Goal: Task Accomplishment & Management: Manage account settings

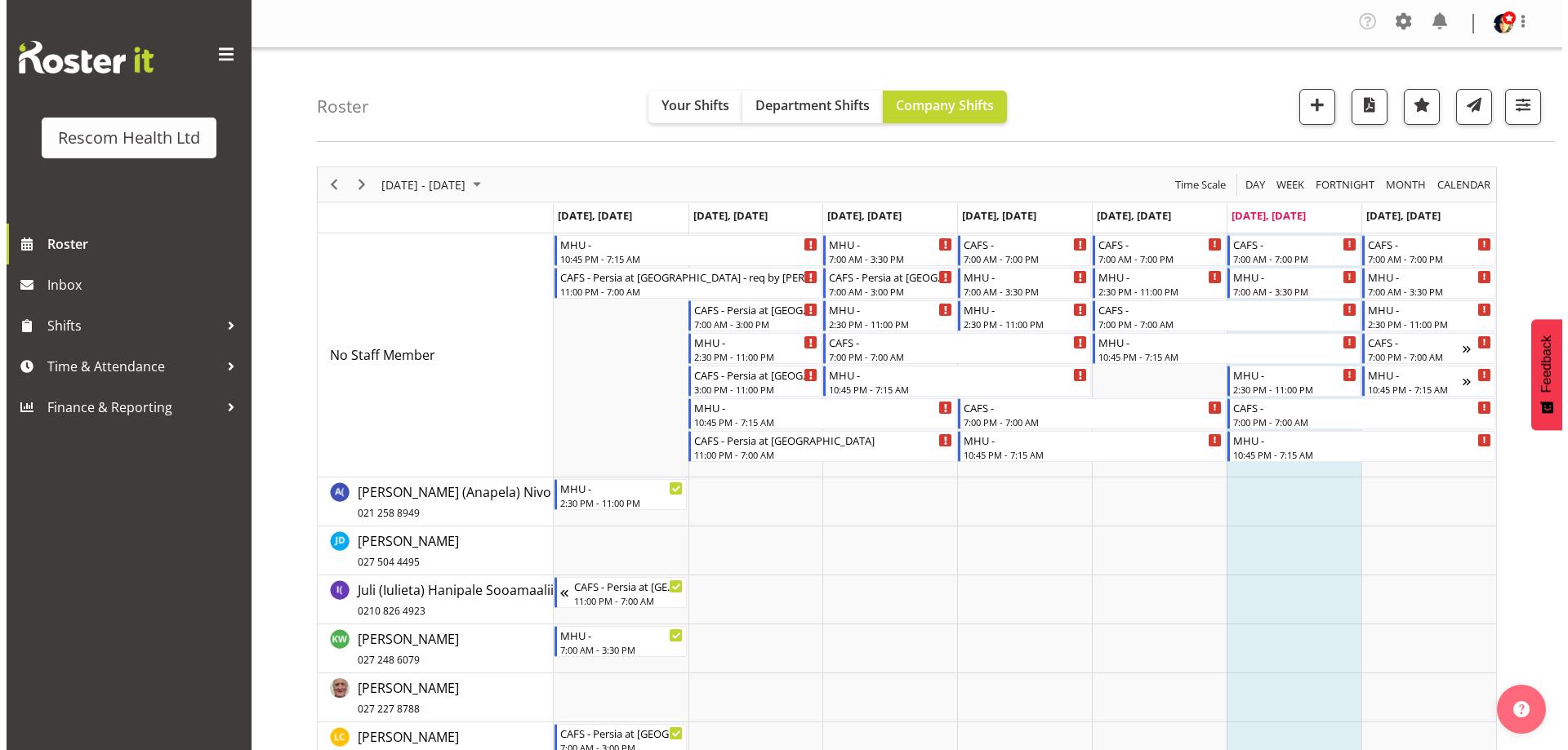
scroll to position [81, 0]
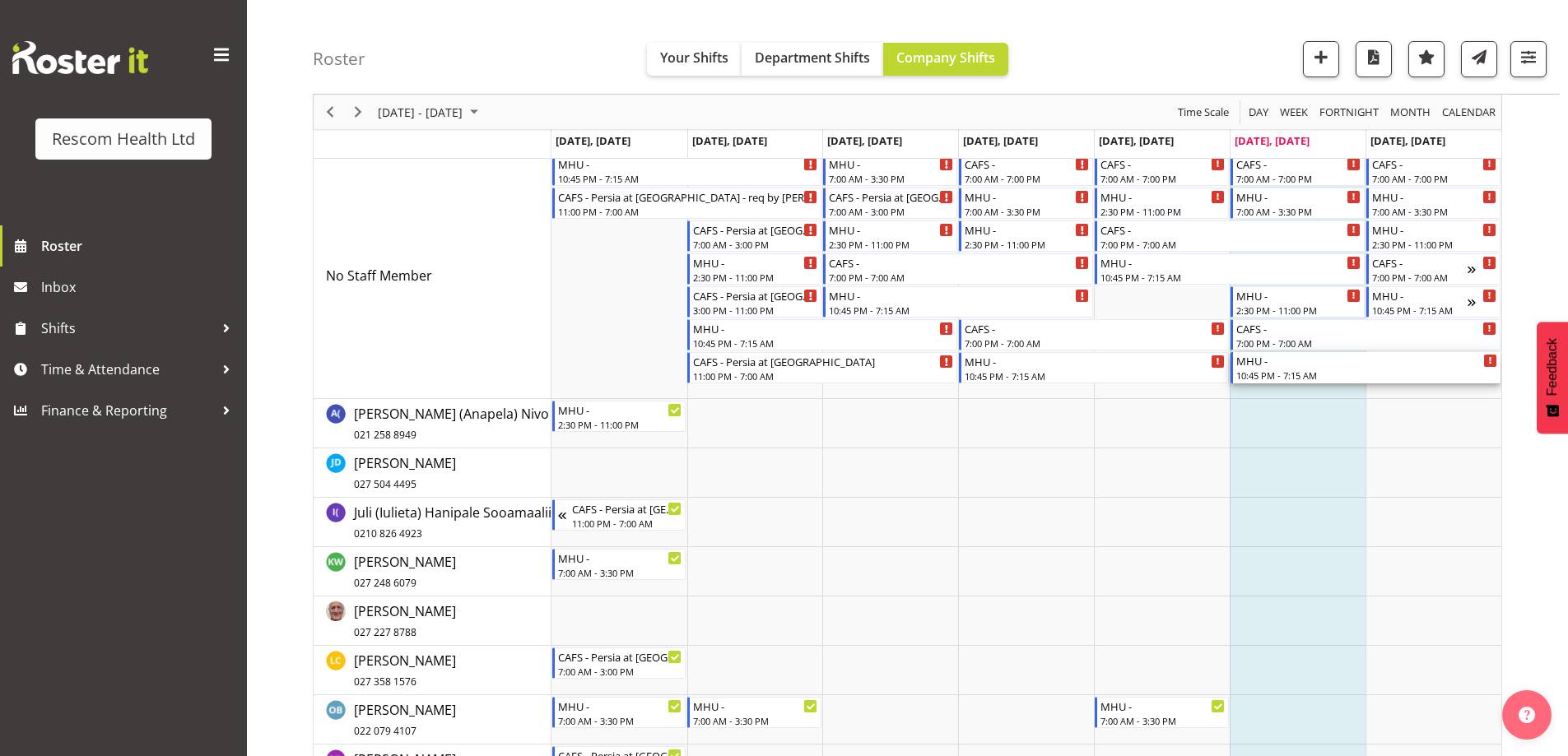
click at [1288, 376] on div "10:45 PM - 7:15 AM" at bounding box center [1367, 376] width 261 height 13
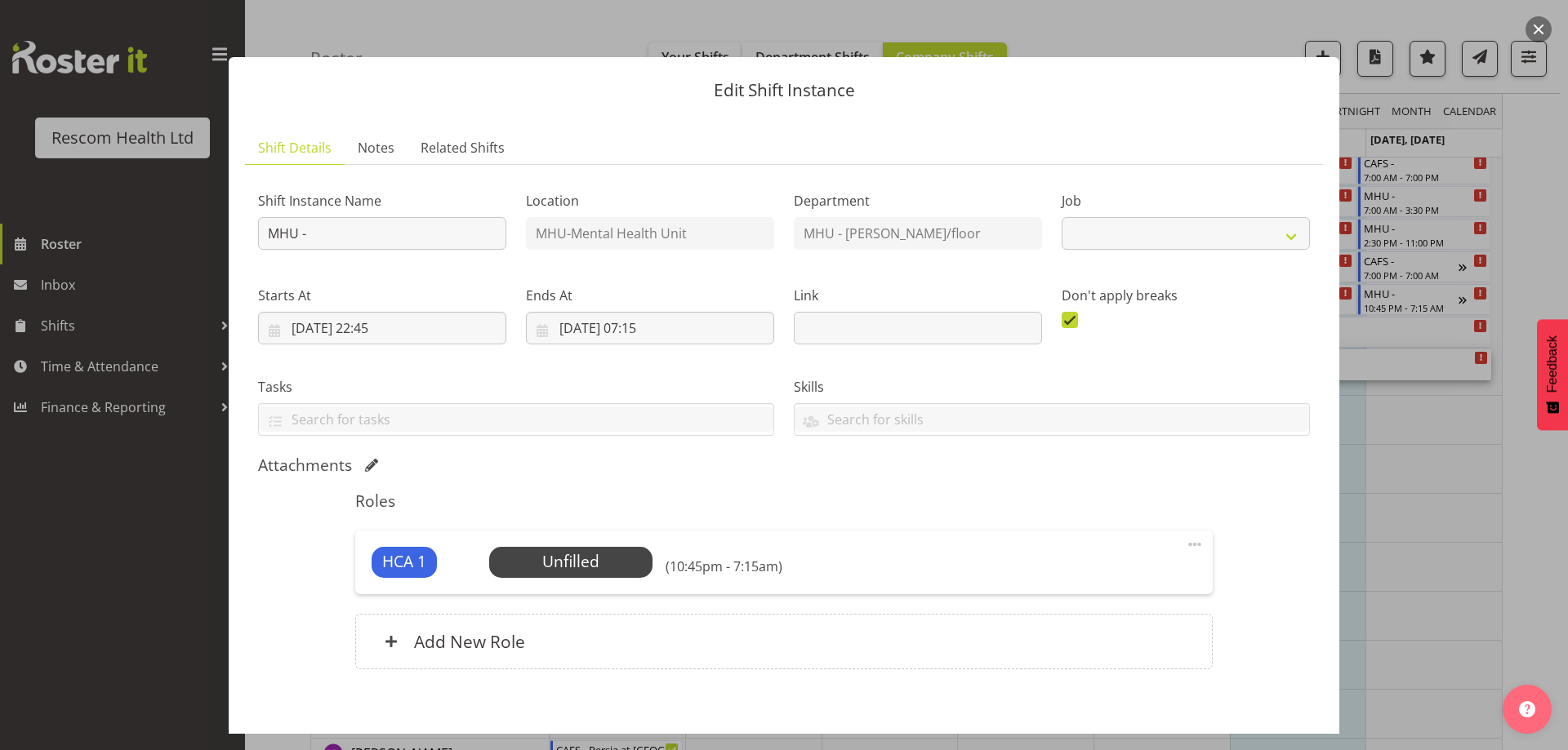
select select "4188"
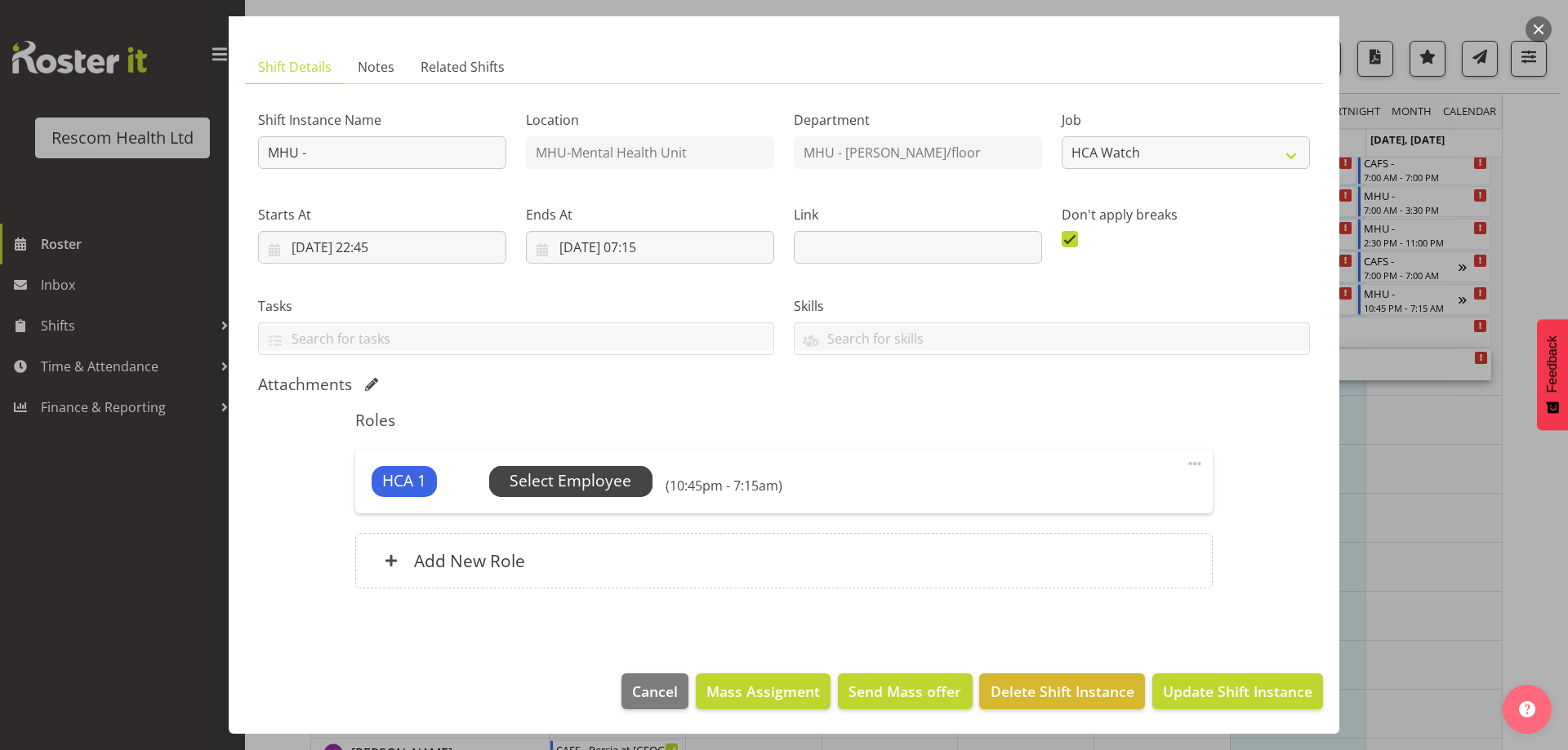
click at [609, 484] on span "Select Employee" at bounding box center [570, 481] width 122 height 24
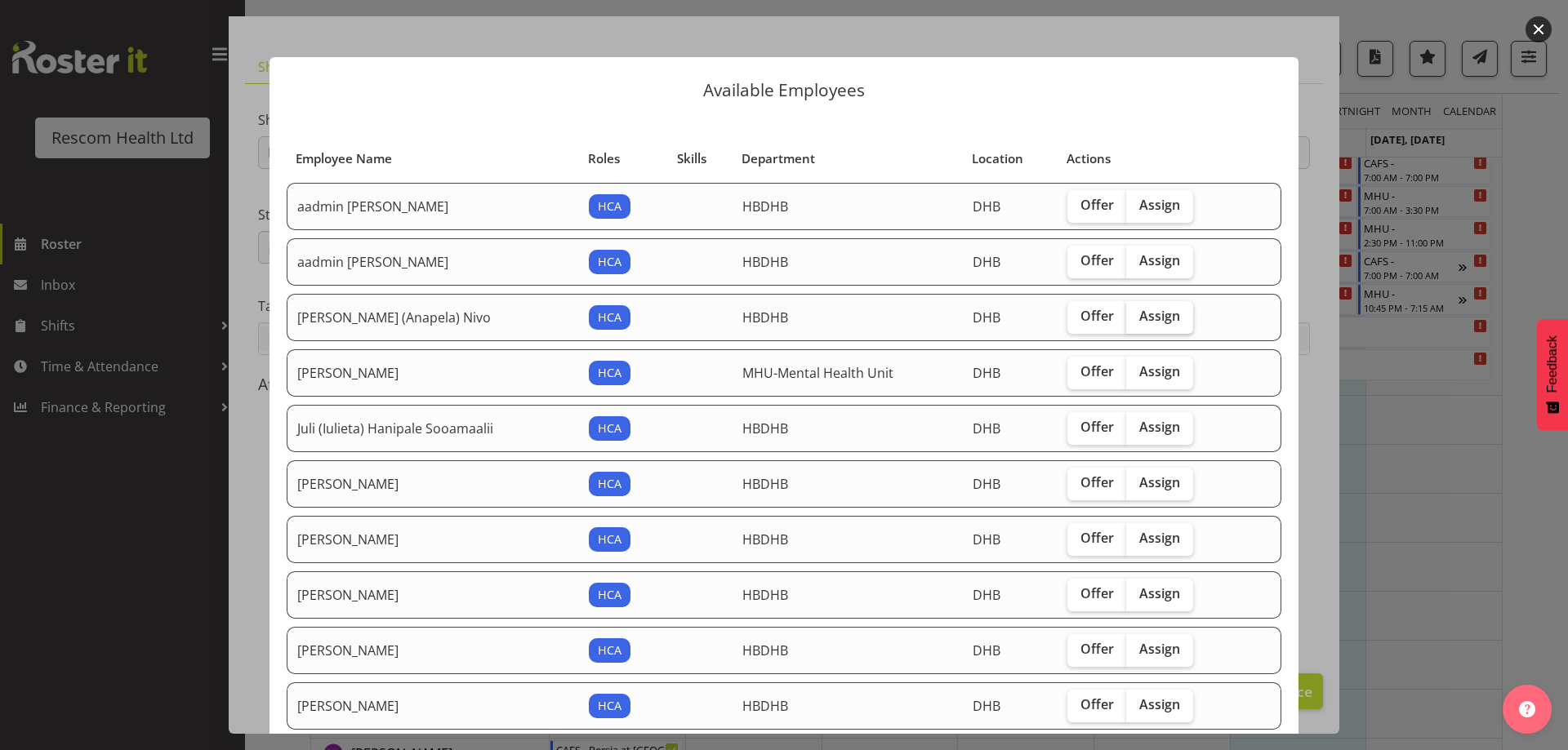
click at [1153, 311] on span "Assign" at bounding box center [1159, 316] width 41 height 16
click at [1136, 311] on input "Assign" at bounding box center [1131, 316] width 11 height 11
checkbox input "true"
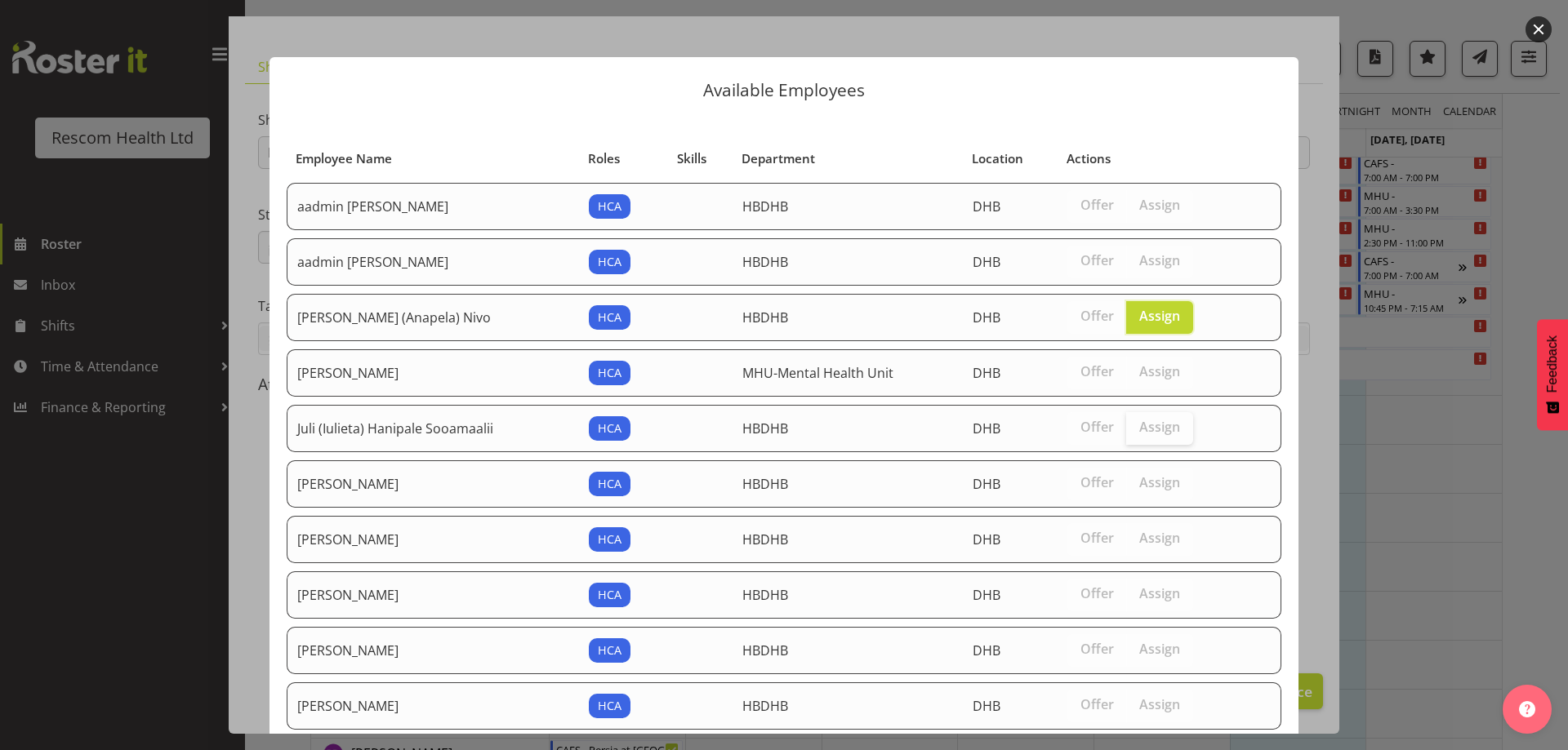
scroll to position [173, 0]
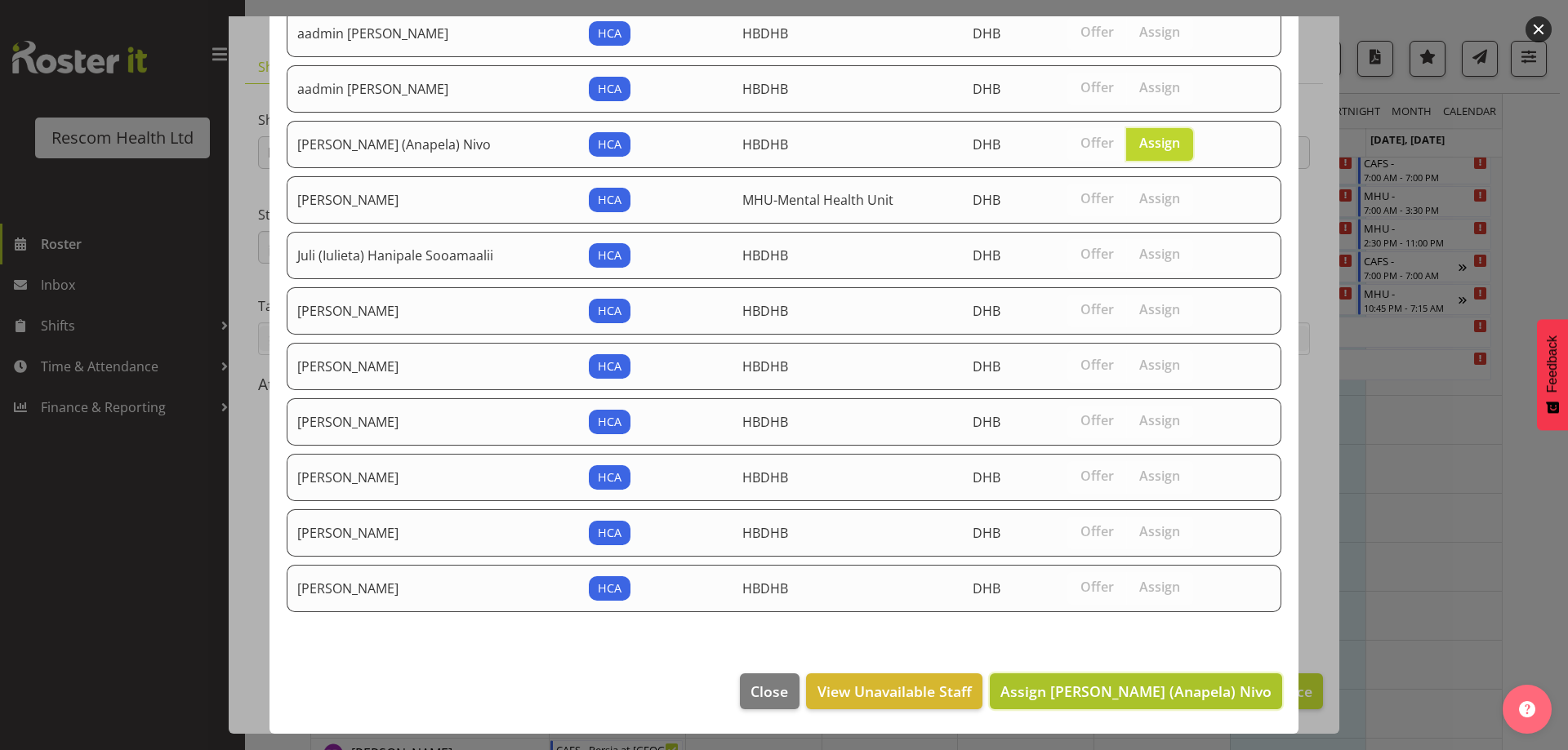
click at [1198, 694] on span "Assign [PERSON_NAME] (Anapela) Nivo" at bounding box center [1135, 692] width 271 height 20
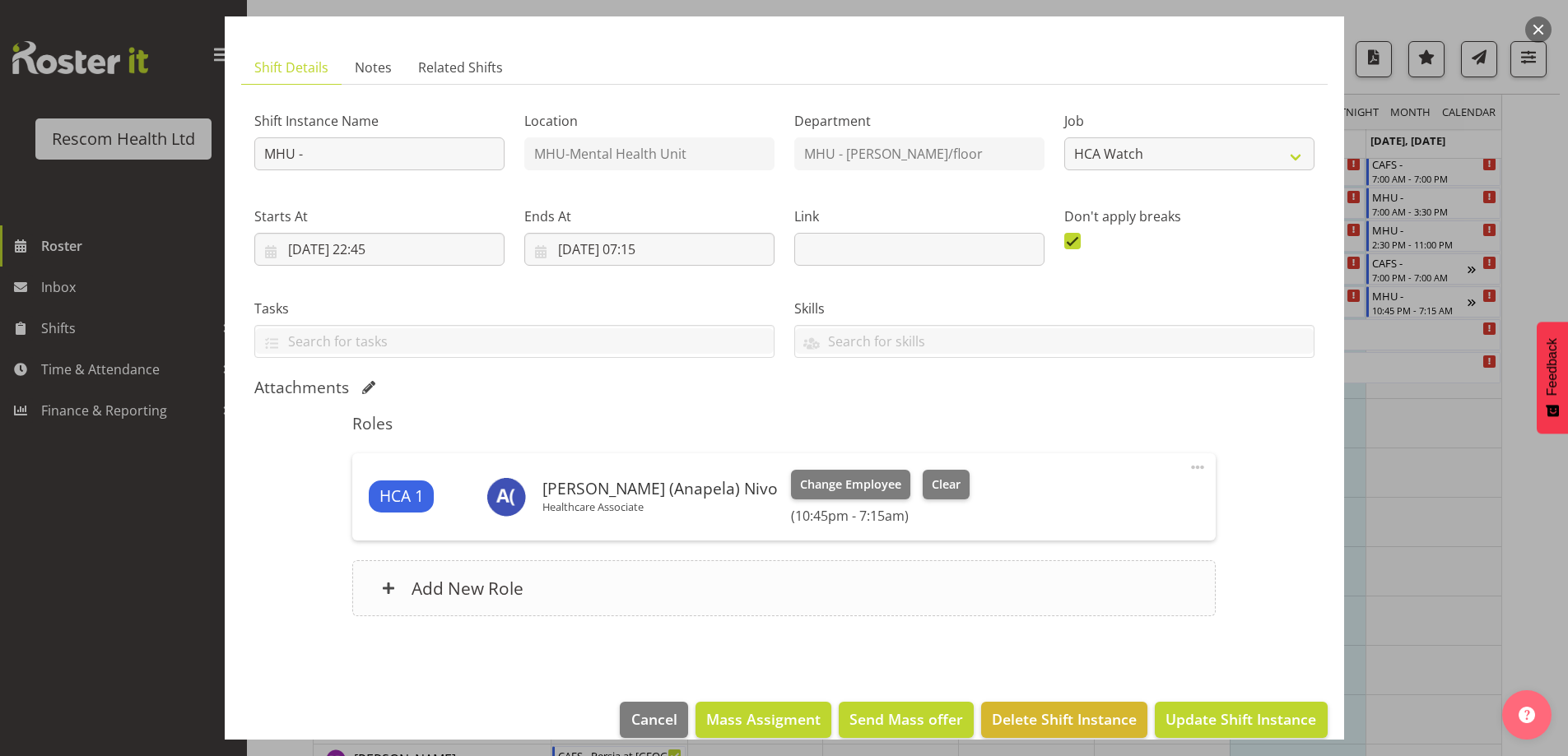
click at [459, 594] on h6 "Add New Role" at bounding box center [467, 589] width 112 height 22
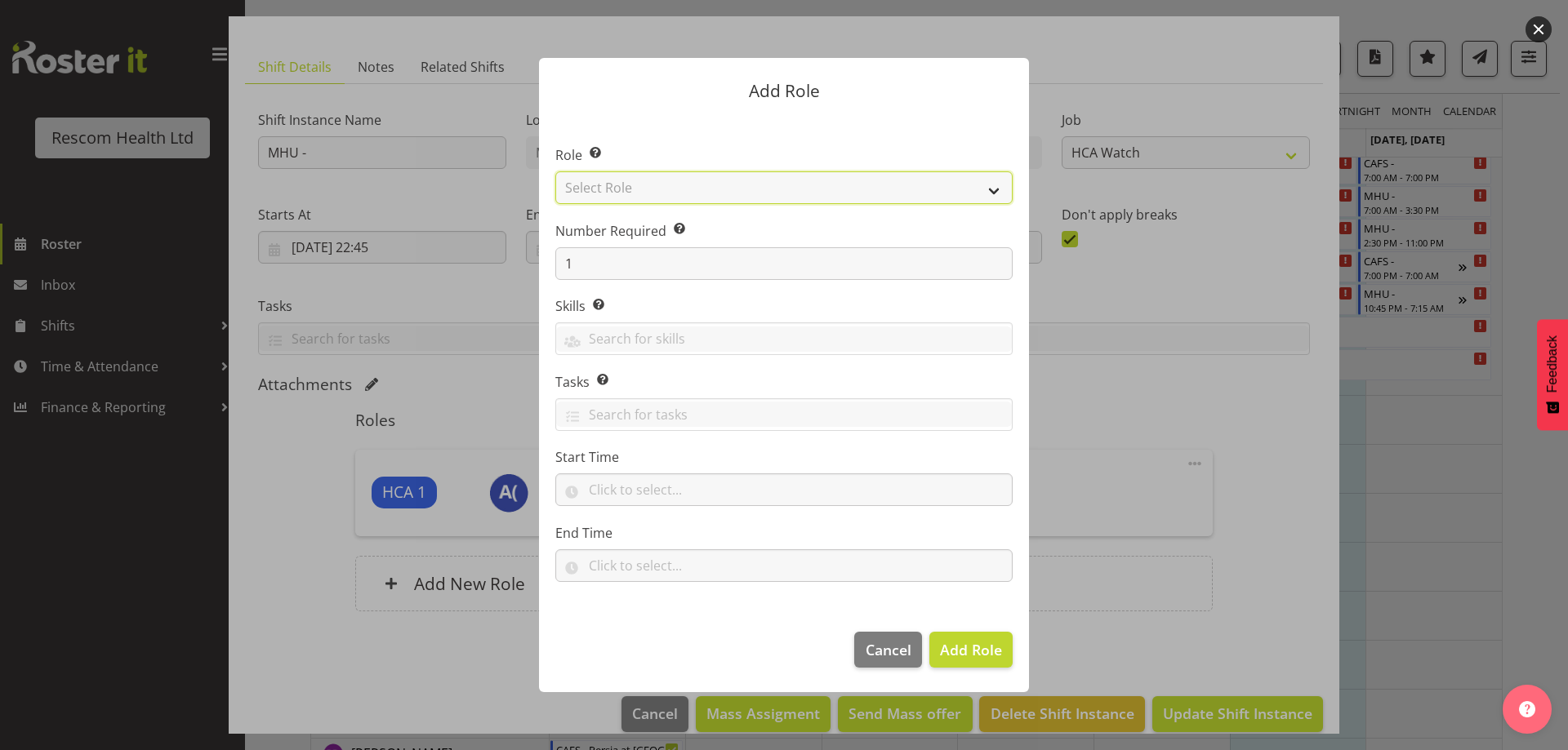
click at [628, 190] on select "Select Role HCA" at bounding box center [784, 188] width 457 height 33
select select "1100"
click at [555, 171] on select "Select Role HCA" at bounding box center [784, 188] width 457 height 33
drag, startPoint x: 977, startPoint y: 644, endPoint x: 845, endPoint y: 631, distance: 132.6
click at [977, 644] on span "Add Role" at bounding box center [970, 650] width 62 height 20
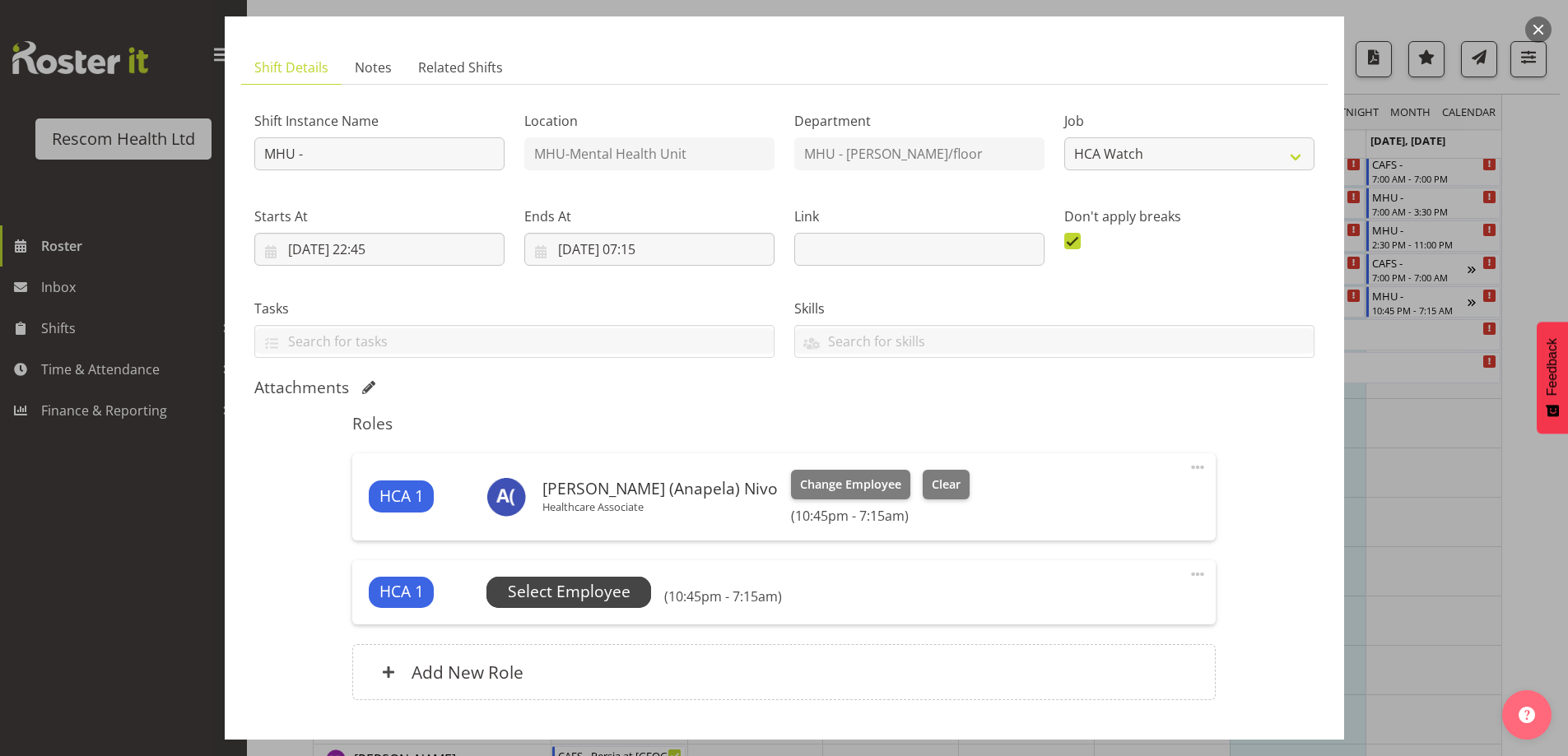
click at [597, 592] on span "Select Employee" at bounding box center [569, 592] width 123 height 24
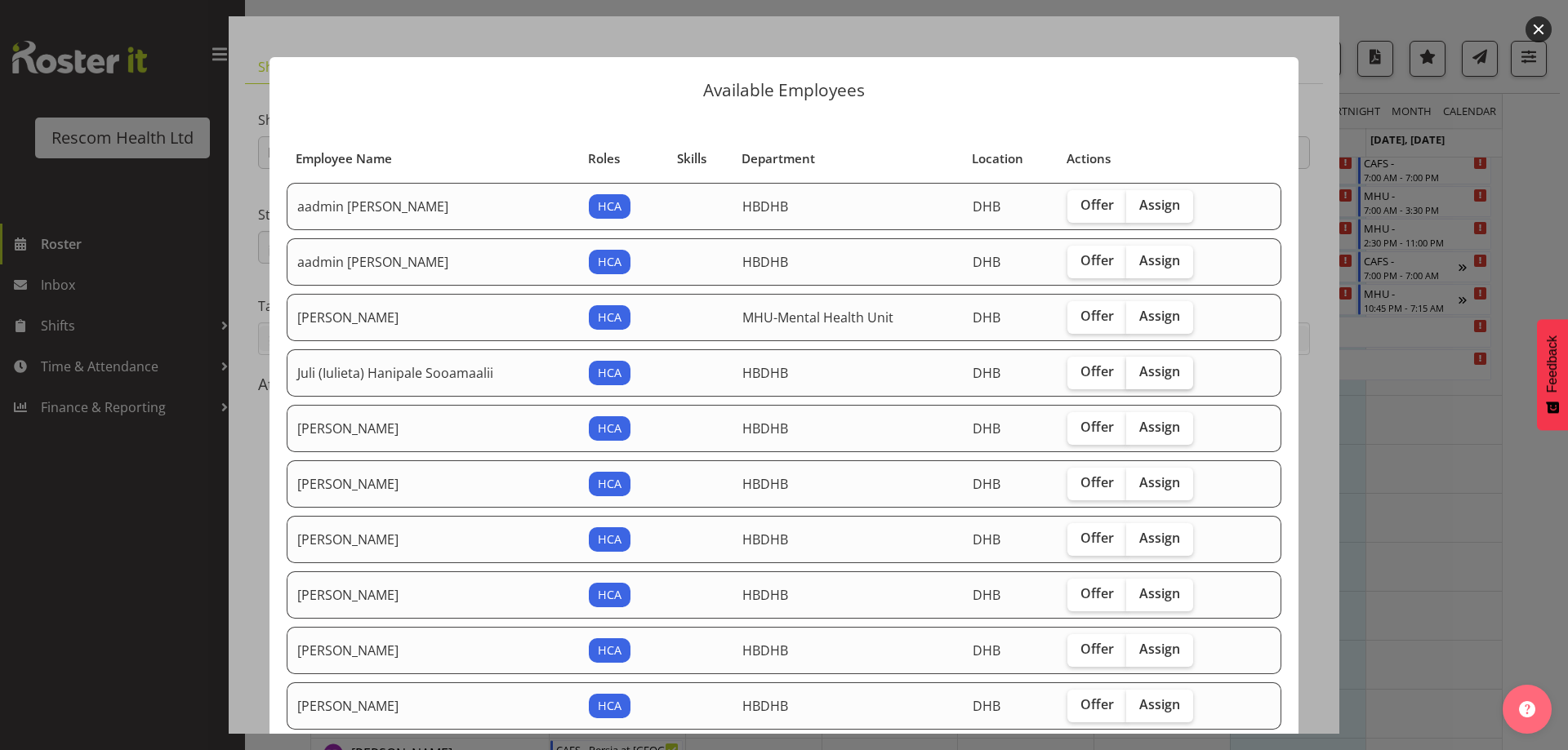
click at [1144, 372] on span "Assign" at bounding box center [1159, 372] width 41 height 16
click at [1136, 372] on input "Assign" at bounding box center [1131, 372] width 11 height 11
checkbox input "true"
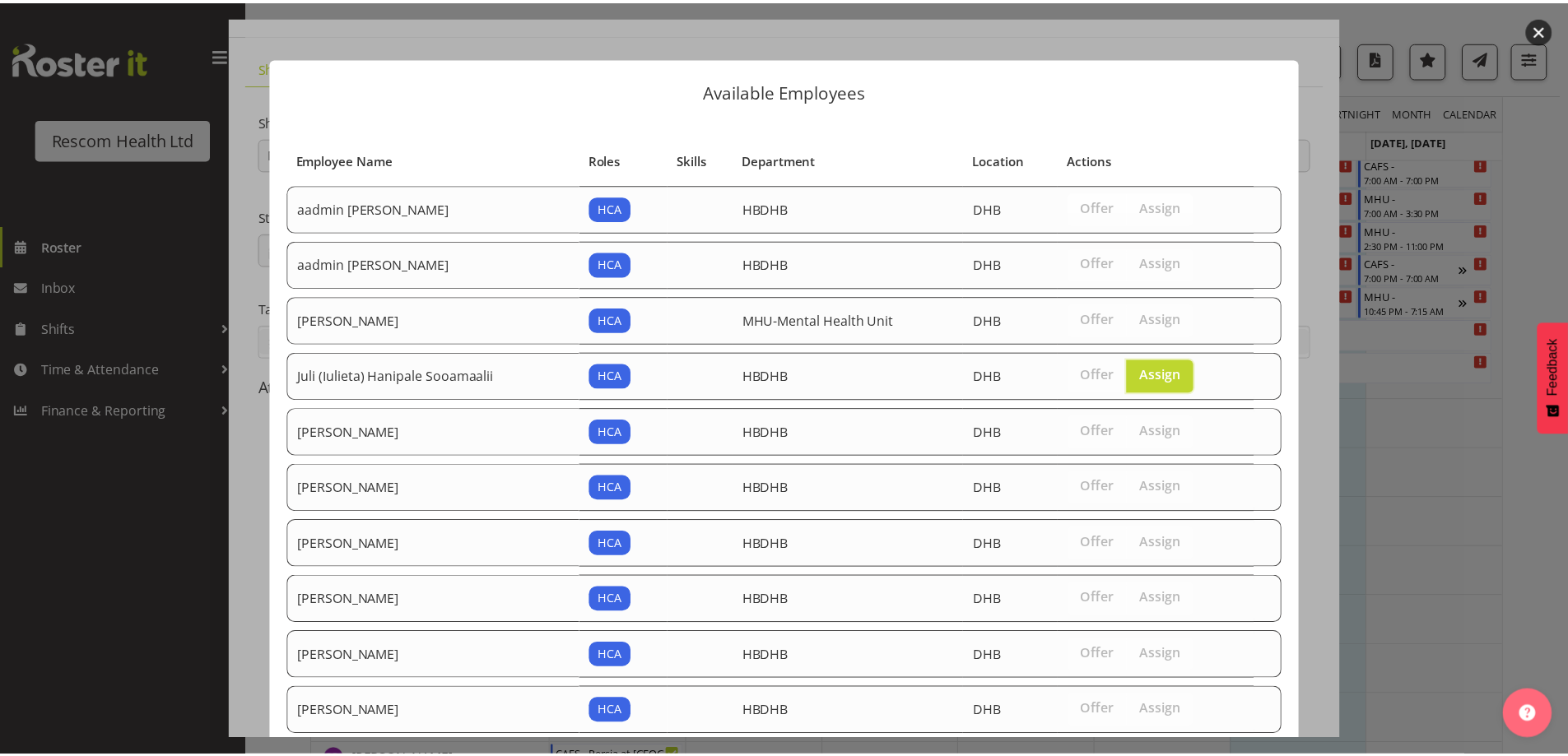
scroll to position [119, 0]
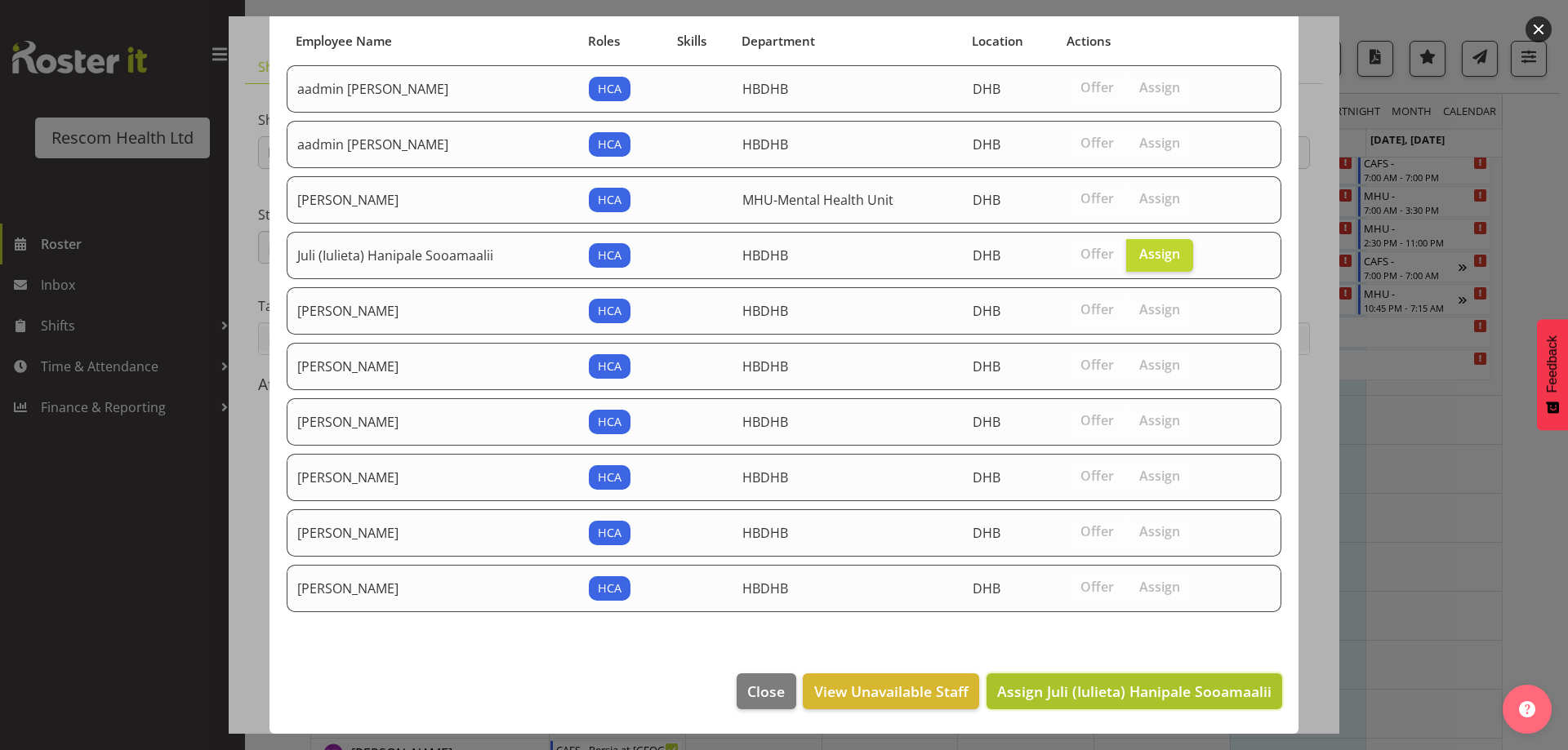
click at [1208, 698] on span "Assign Juli (Iulieta) Hanipale Sooamaalii" at bounding box center [1134, 692] width 274 height 20
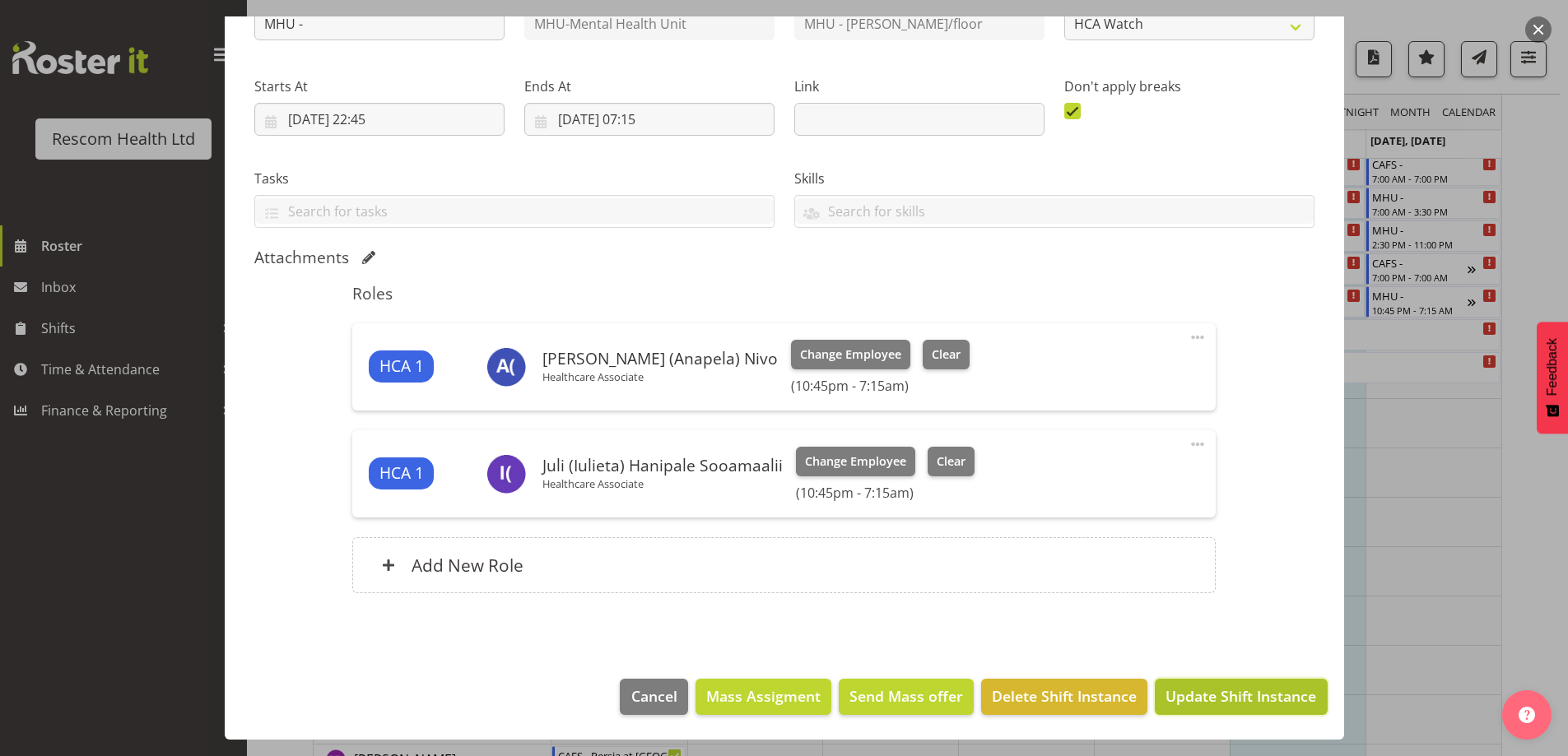
click at [1266, 692] on span "Update Shift Instance" at bounding box center [1240, 696] width 151 height 22
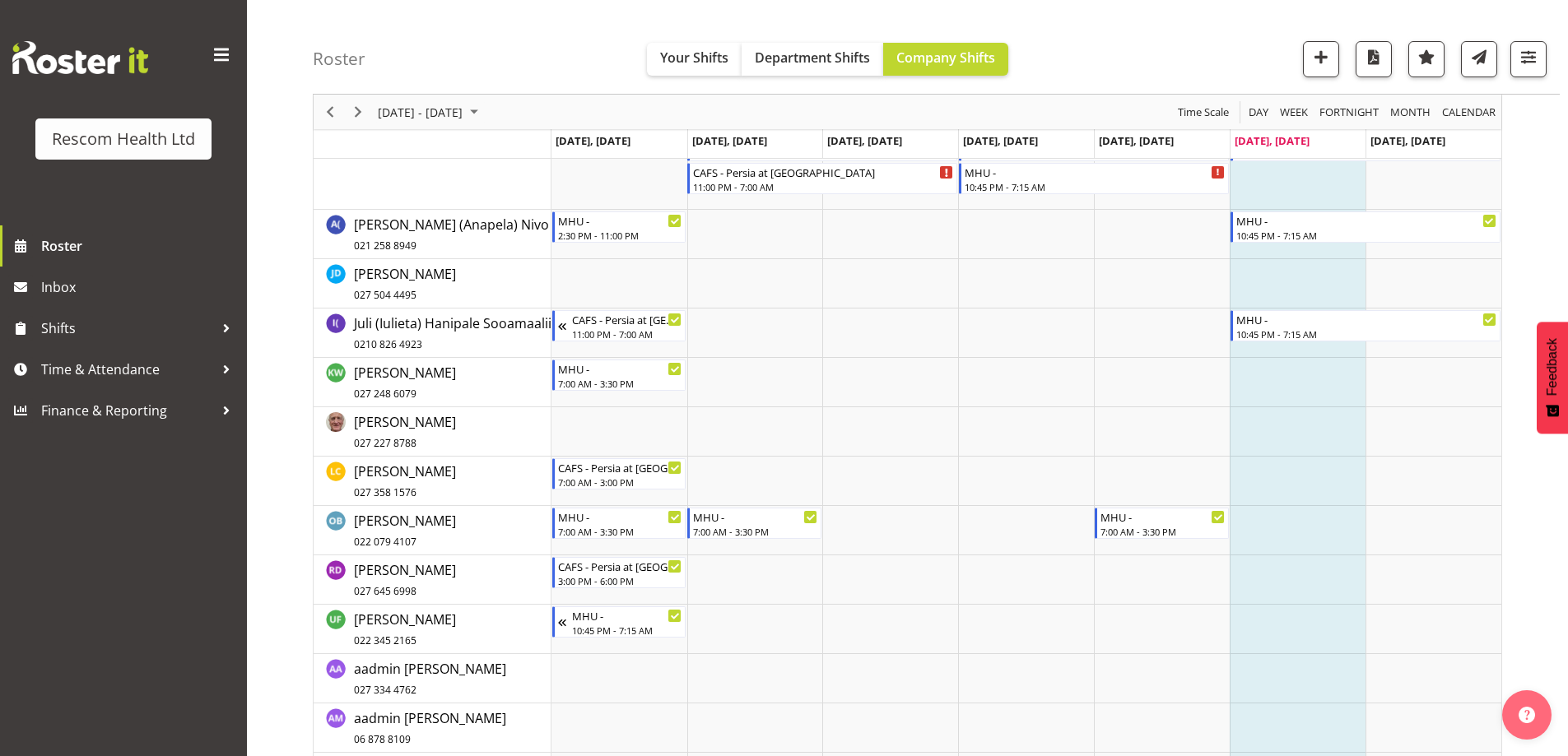
scroll to position [247, 0]
